Goal: Task Accomplishment & Management: Use online tool/utility

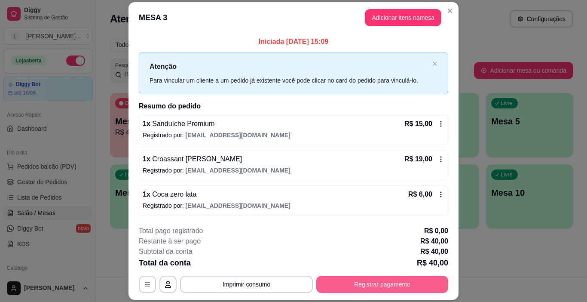
click at [379, 289] on button "Registrar pagamento" at bounding box center [382, 284] width 132 height 17
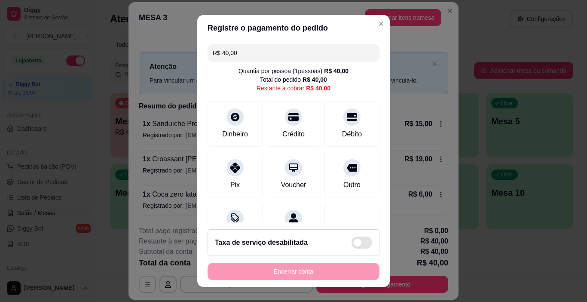
drag, startPoint x: 241, startPoint y: 48, endPoint x: 201, endPoint y: 55, distance: 40.9
click at [201, 55] on div "R$ 40,00 Quantia por pessoa ( 1 pessoas) R$ 40,00 Total do pedido R$ 40,00 Rest…" at bounding box center [293, 131] width 193 height 181
type input "R$ 20,00"
click at [230, 171] on icon at bounding box center [235, 165] width 11 height 11
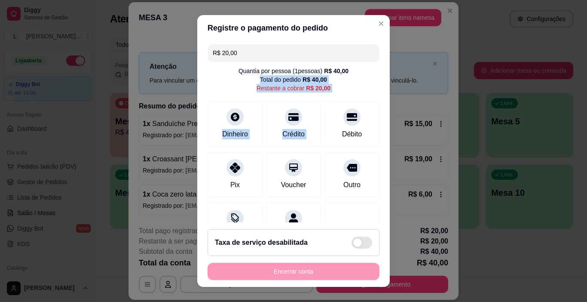
drag, startPoint x: 373, startPoint y: 85, endPoint x: 377, endPoint y: 105, distance: 20.6
click at [377, 105] on div "R$ 20,00 Quantia por pessoa ( 1 pessoas) R$ 40,00 Total do pedido R$ 40,00 Rest…" at bounding box center [293, 131] width 193 height 181
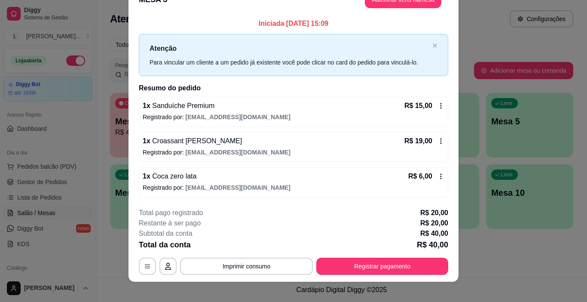
scroll to position [25, 0]
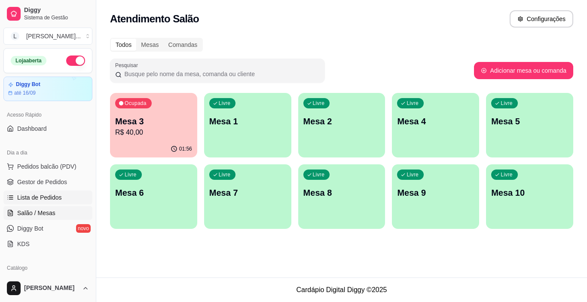
click at [53, 204] on link "Lista de Pedidos" at bounding box center [47, 197] width 89 height 14
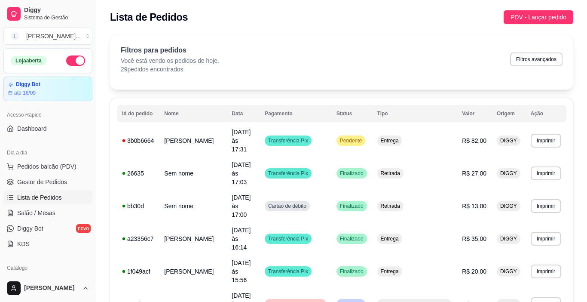
click at [55, 200] on span "Lista de Pedidos" at bounding box center [39, 197] width 45 height 9
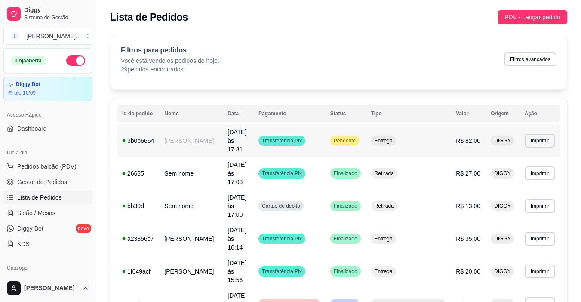
click at [222, 137] on td "[PERSON_NAME]" at bounding box center [190, 140] width 63 height 33
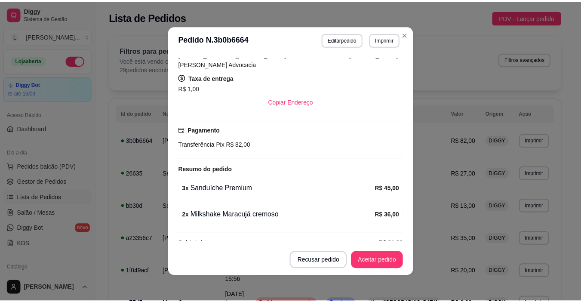
scroll to position [176, 0]
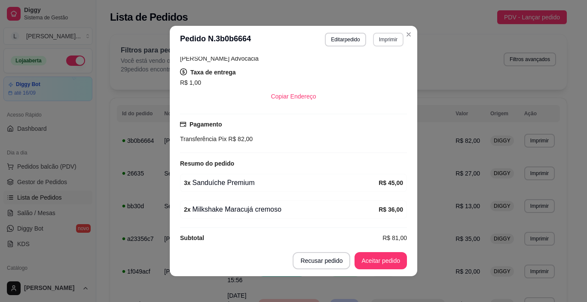
click at [377, 41] on button "Imprimir" at bounding box center [388, 40] width 31 height 14
click at [360, 73] on button "IMPRESSORA" at bounding box center [370, 70] width 62 height 14
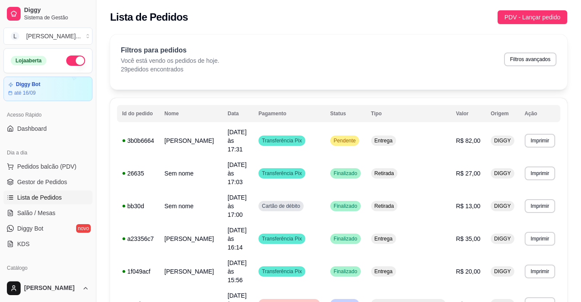
click at [253, 112] on th "Data" at bounding box center [237, 113] width 31 height 17
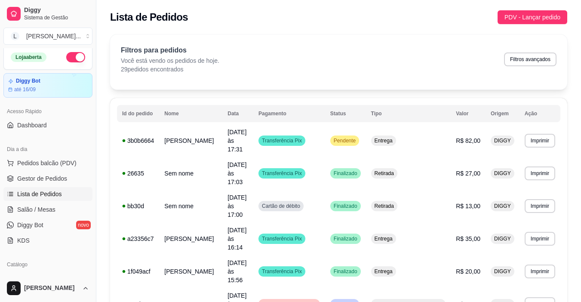
scroll to position [0, 0]
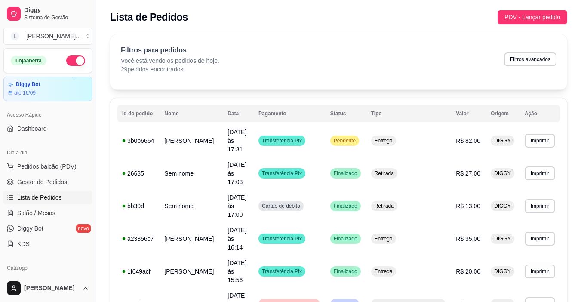
drag, startPoint x: 93, startPoint y: 73, endPoint x: 92, endPoint y: 78, distance: 5.2
click at [92, 78] on div "Diggy Sistema de Gestão L [PERSON_NAME] ... [PERSON_NAME] Diggy Bot até 16/09 A…" at bounding box center [48, 151] width 96 height 302
click at [201, 130] on td "[PERSON_NAME]" at bounding box center [190, 140] width 63 height 33
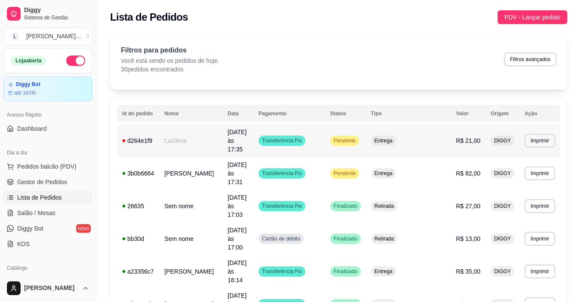
click at [221, 132] on td "Lucilene" at bounding box center [190, 140] width 63 height 33
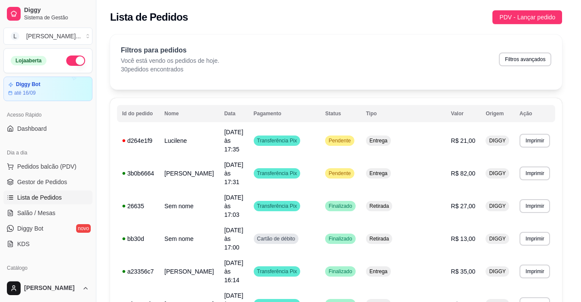
click at [379, 258] on button "Aceitar pedido" at bounding box center [378, 260] width 52 height 17
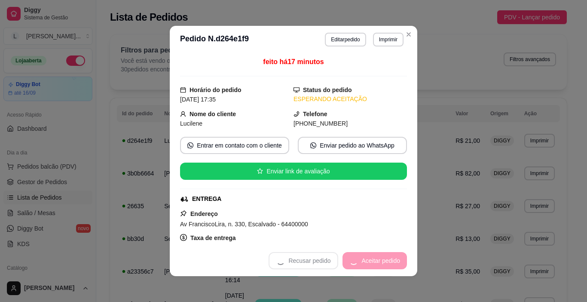
click at [379, 258] on div "Recusar pedido Aceitar pedido" at bounding box center [338, 260] width 138 height 17
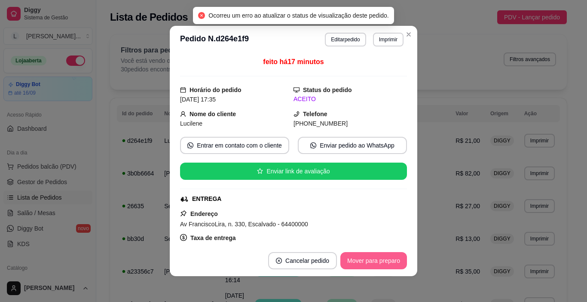
click at [379, 258] on button "Mover para preparo" at bounding box center [374, 260] width 67 height 17
click at [379, 258] on button "Mover para entrega" at bounding box center [374, 260] width 66 height 17
